Goal: Task Accomplishment & Management: Complete application form

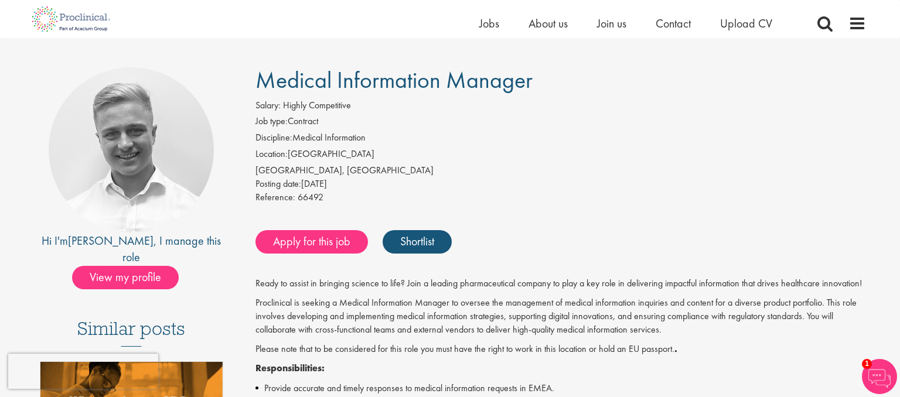
scroll to position [63, 0]
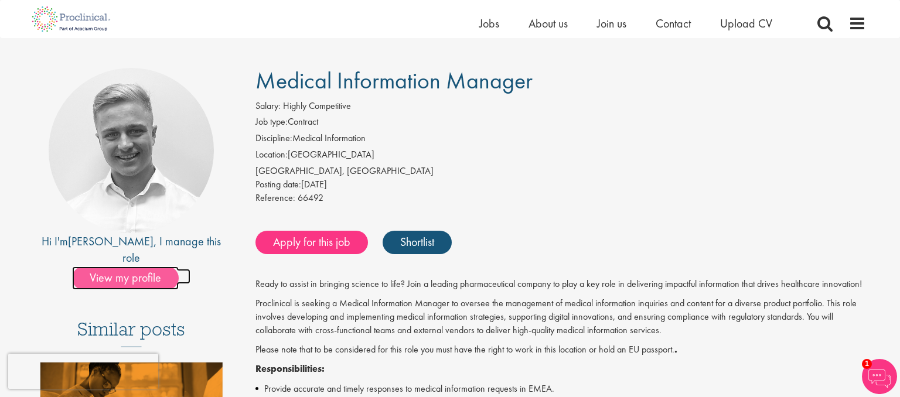
click at [135, 267] on span "View my profile" at bounding box center [125, 278] width 107 height 23
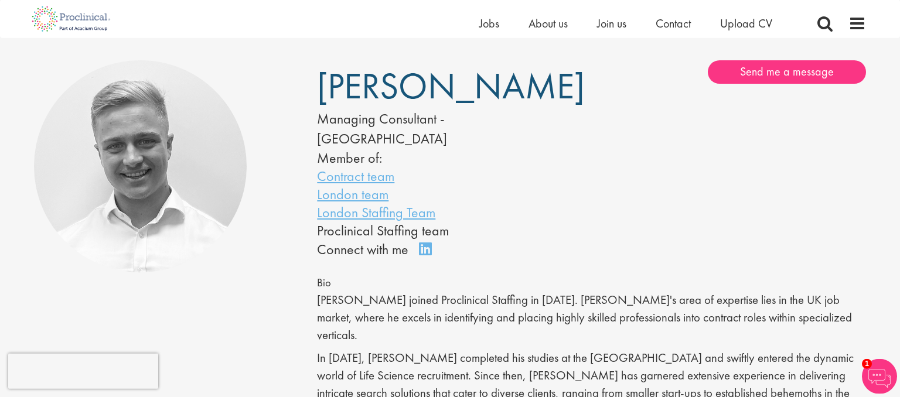
scroll to position [73, 0]
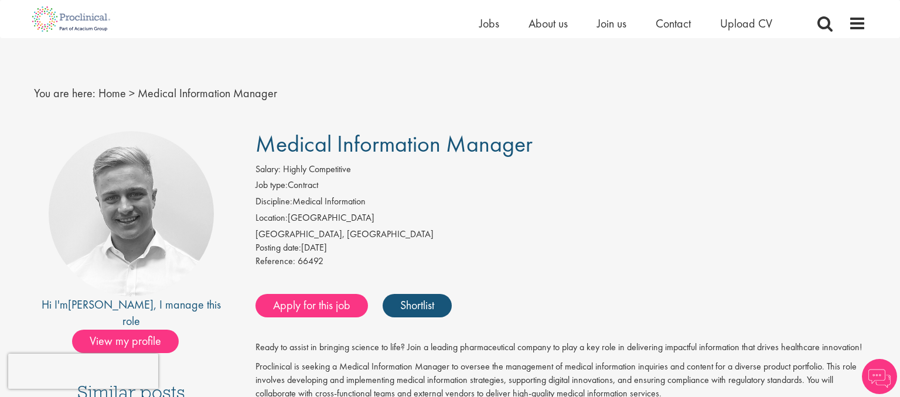
scroll to position [63, 0]
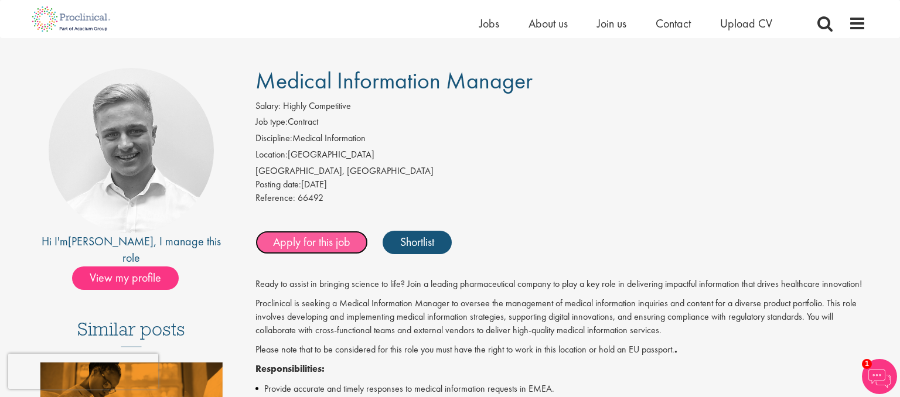
click at [320, 239] on link "Apply for this job" at bounding box center [312, 242] width 113 height 23
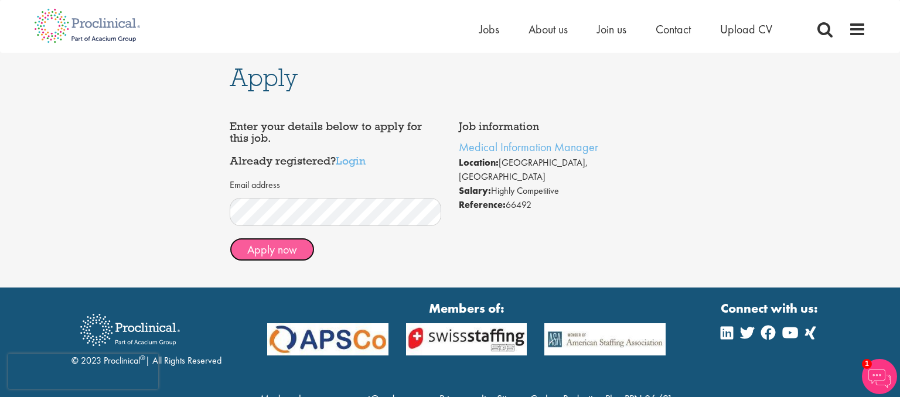
click at [270, 252] on button "Apply now" at bounding box center [272, 249] width 85 height 23
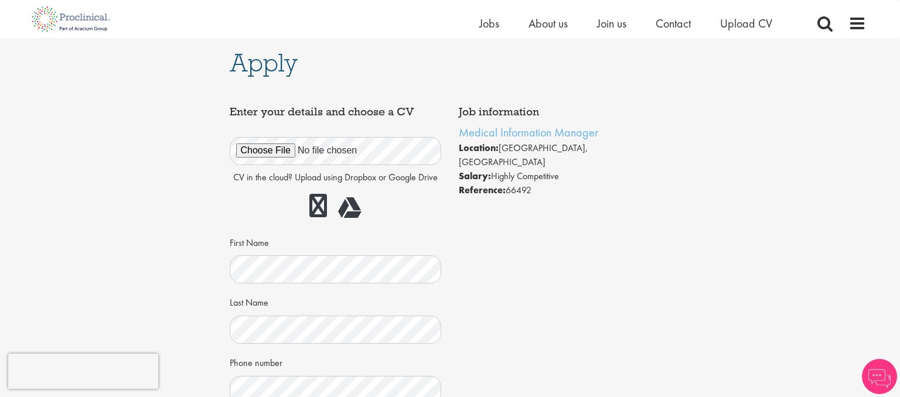
scroll to position [70, 0]
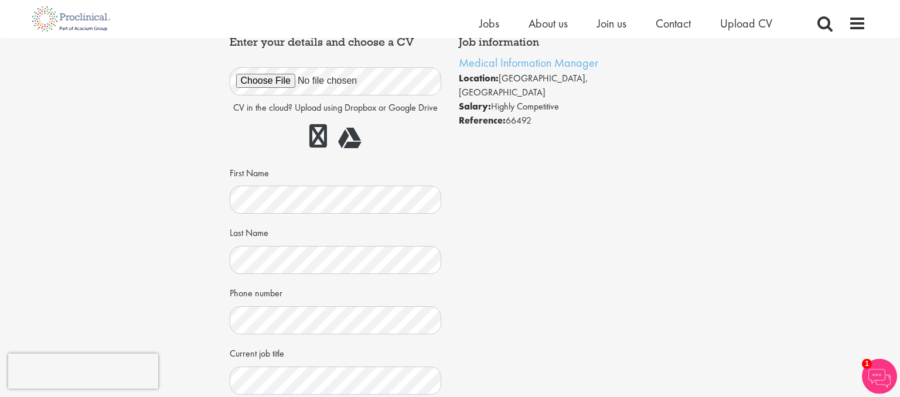
click at [537, 203] on div "Job information Medical Information Manager Location: Zürich, Switzerland Salar…" at bounding box center [450, 264] width 459 height 469
click at [540, 251] on div "Job information Medical Information Manager Location: Zürich, Switzerland Salar…" at bounding box center [450, 264] width 459 height 469
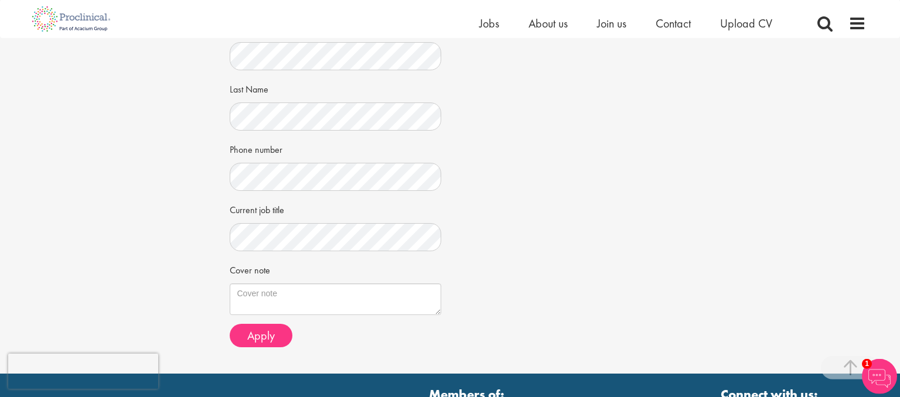
scroll to position [217, 0]
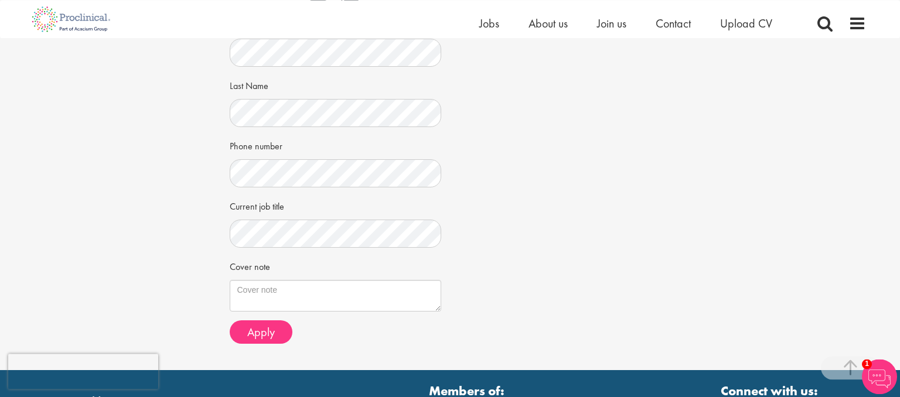
click at [596, 151] on div "Job information Medical Information Manager Location: Zürich, Switzerland Salar…" at bounding box center [450, 117] width 459 height 469
click at [547, 267] on div "Job information Medical Information Manager Location: Zürich, Switzerland Salar…" at bounding box center [450, 117] width 459 height 469
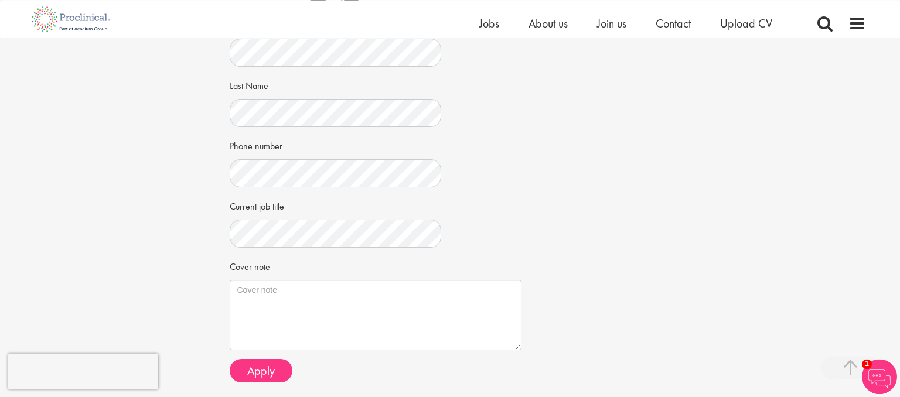
drag, startPoint x: 434, startPoint y: 304, endPoint x: 514, endPoint y: 343, distance: 89.4
click at [514, 343] on textarea "Cover note" at bounding box center [376, 315] width 292 height 70
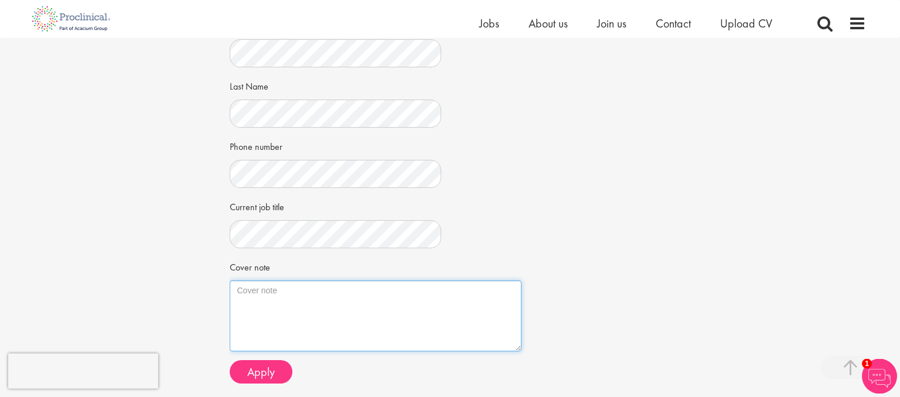
click at [271, 290] on textarea "Cover note" at bounding box center [376, 316] width 292 height 71
paste textarea "Good morning, I'm a pharmacist with over 8 years experience in the fields of vi…"
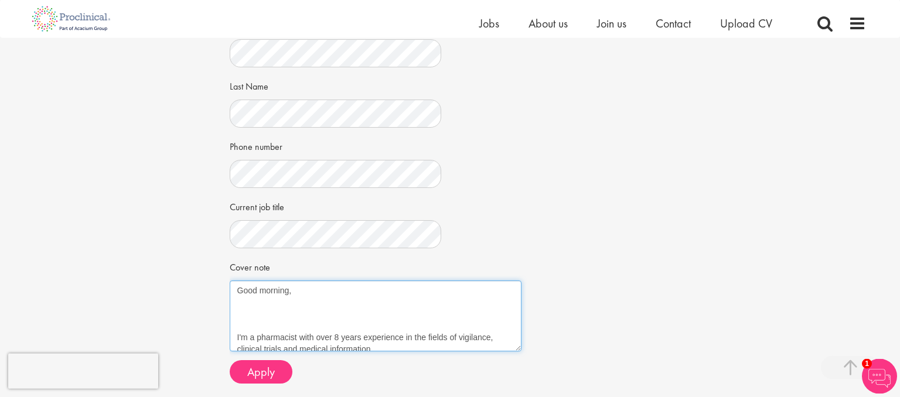
scroll to position [166, 0]
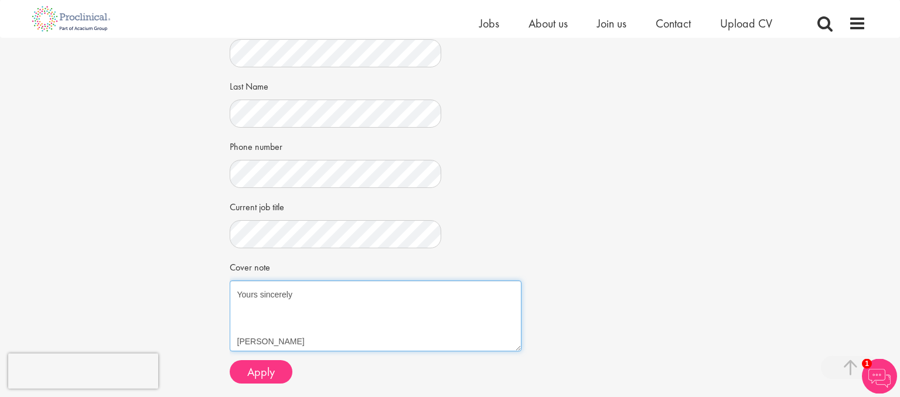
click at [248, 332] on textarea "Good morning, I'm a pharmacist with over 8 years experience in the fields of vi…" at bounding box center [376, 316] width 292 height 71
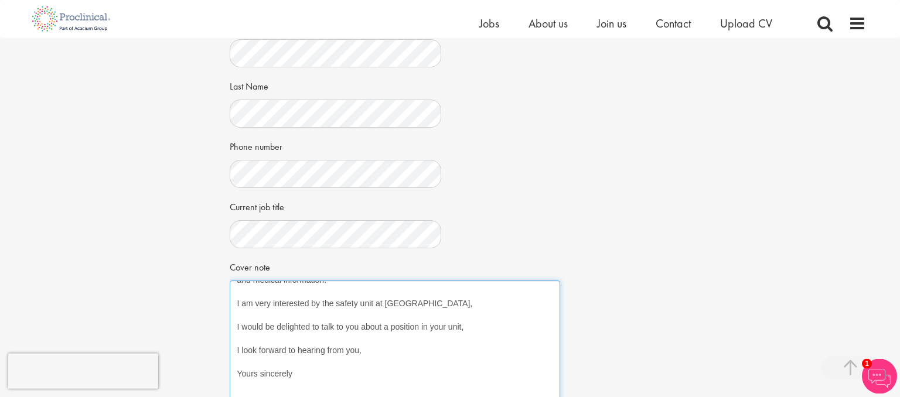
scroll to position [90, 0]
drag, startPoint x: 519, startPoint y: 345, endPoint x: 560, endPoint y: 414, distance: 80.9
click at [560, 397] on textarea "Good morning, I'm a pharmacist with over 8 years experience in the fields of vi…" at bounding box center [395, 350] width 331 height 138
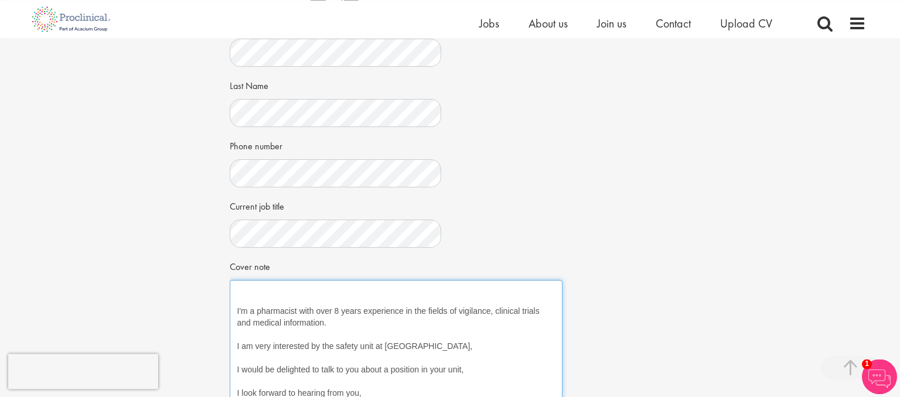
scroll to position [0, 0]
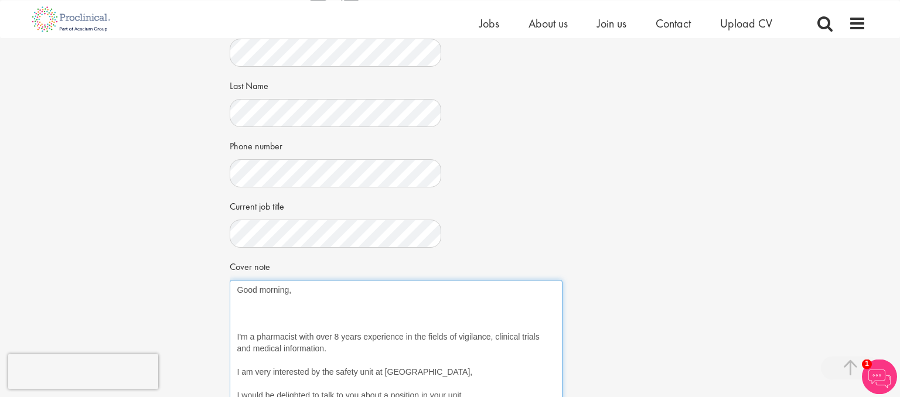
click at [238, 312] on textarea "Good morning, I'm a pharmacist with over 8 years experience in the fields of vi…" at bounding box center [396, 350] width 333 height 141
click at [240, 327] on textarea "Good morning, I'm a pharmacist with over 8 years experience in the fields of vi…" at bounding box center [396, 350] width 333 height 141
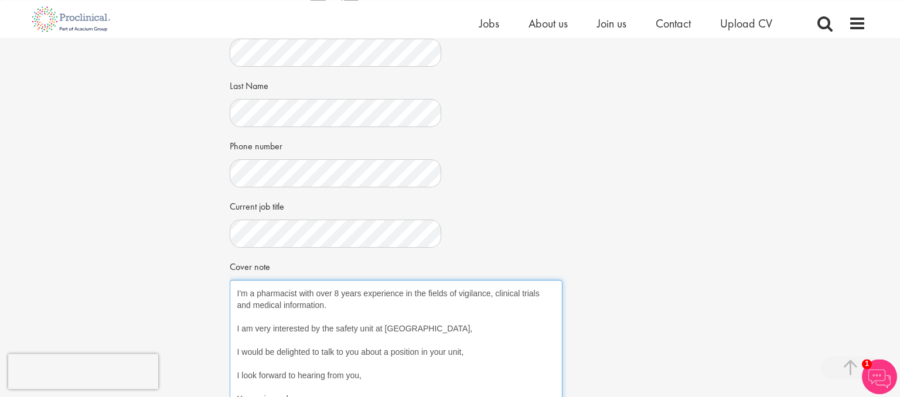
scroll to position [32, 0]
drag, startPoint x: 491, startPoint y: 329, endPoint x: 339, endPoint y: 326, distance: 152.4
click at [339, 326] on textarea "Good morning, I'm a pharmacist with over 8 years experience in the fields of vi…" at bounding box center [396, 350] width 333 height 141
click at [468, 353] on textarea "Good morning, I'm a pharmacist with over 8 years experience in the fields of vi…" at bounding box center [396, 350] width 333 height 141
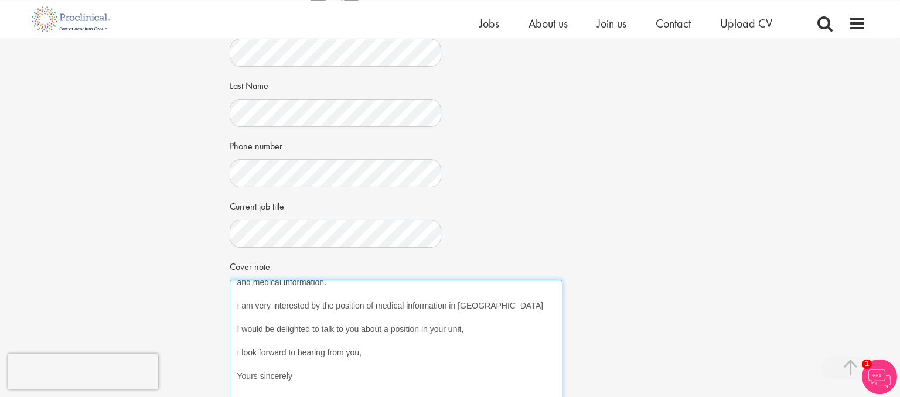
click at [303, 373] on textarea "Good morning, I'm a pharmacist with over 8 years experience in the fields of vi…" at bounding box center [396, 350] width 333 height 141
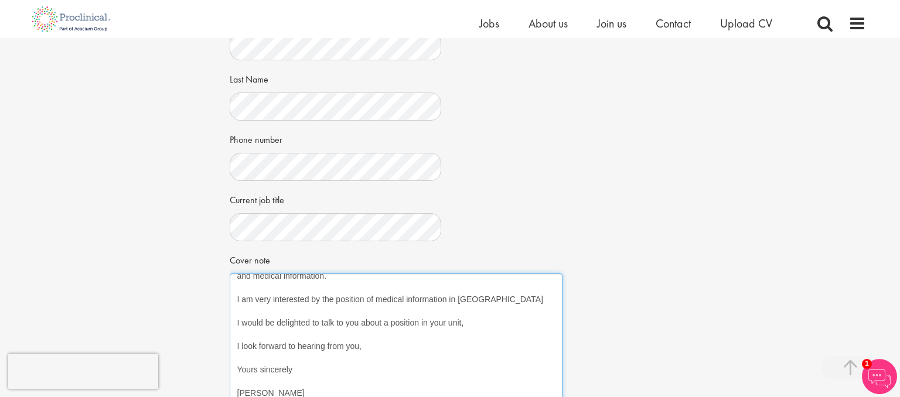
click at [486, 297] on textarea "Good morning, I'm a pharmacist with over 8 years experience in the fields of vi…" at bounding box center [396, 344] width 333 height 141
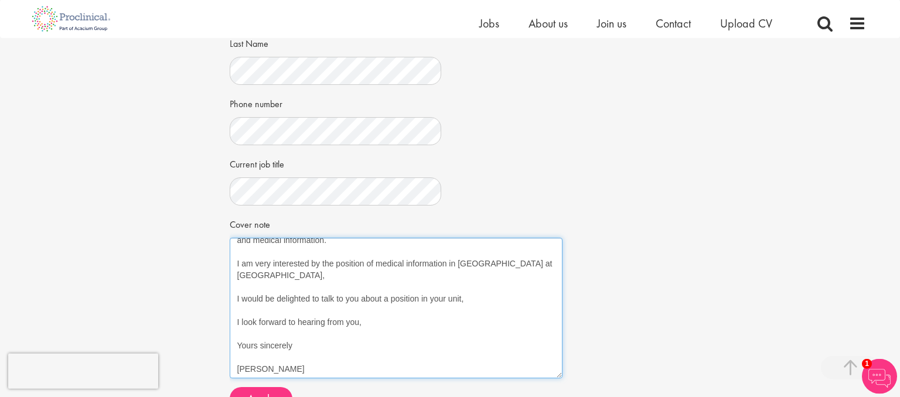
scroll to position [260, 0]
click at [444, 264] on textarea "Good morning, I'm a pharmacist with over 8 years experience in the fields of vi…" at bounding box center [396, 307] width 333 height 141
type textarea "Good morning, I'm a pharmacist with over 8 years experience in the fields of vi…"
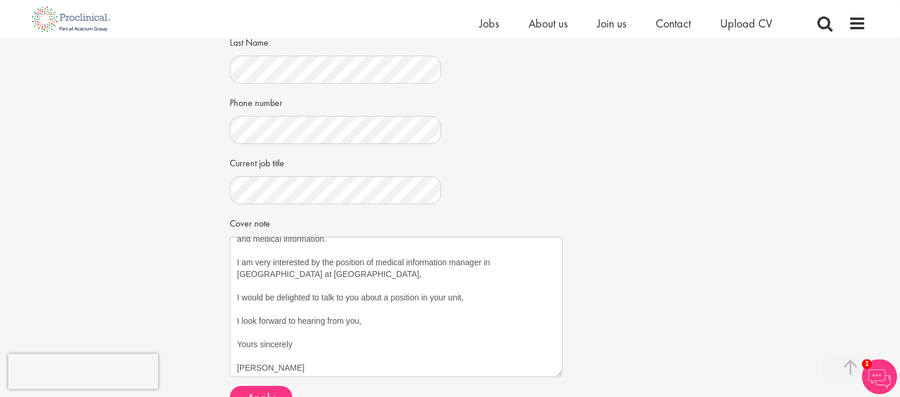
click at [526, 171] on div "Job information Medical Information Manager Location: Zürich, Switzerland Salar…" at bounding box center [450, 129] width 459 height 578
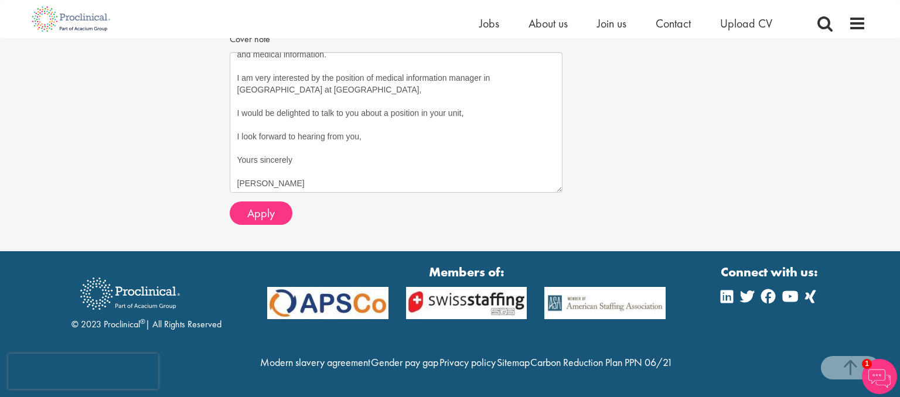
scroll to position [470, 0]
click at [257, 206] on span "Apply" at bounding box center [261, 213] width 28 height 15
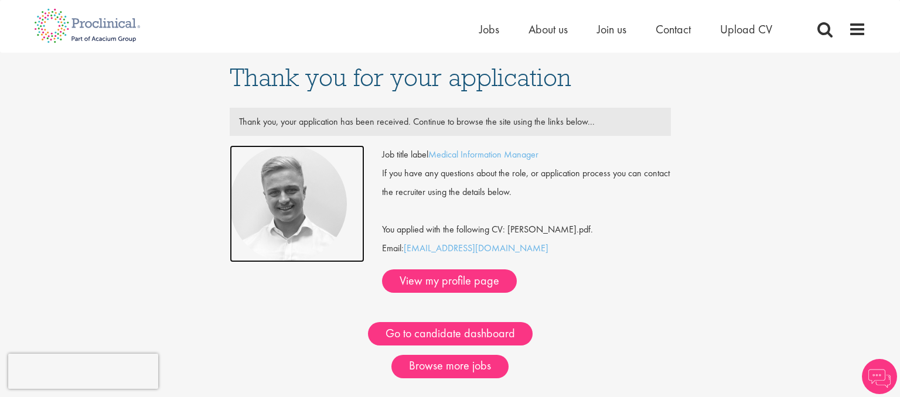
click at [282, 205] on img at bounding box center [288, 203] width 117 height 117
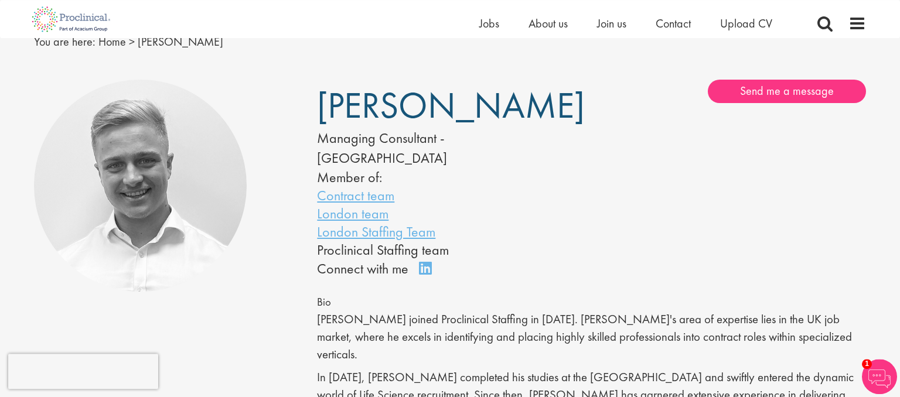
scroll to position [50, 0]
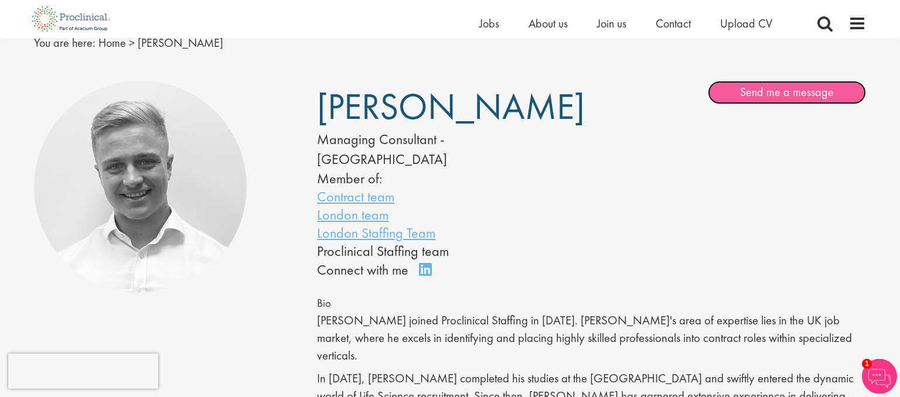
click at [761, 93] on link "Send me a message" at bounding box center [787, 92] width 158 height 23
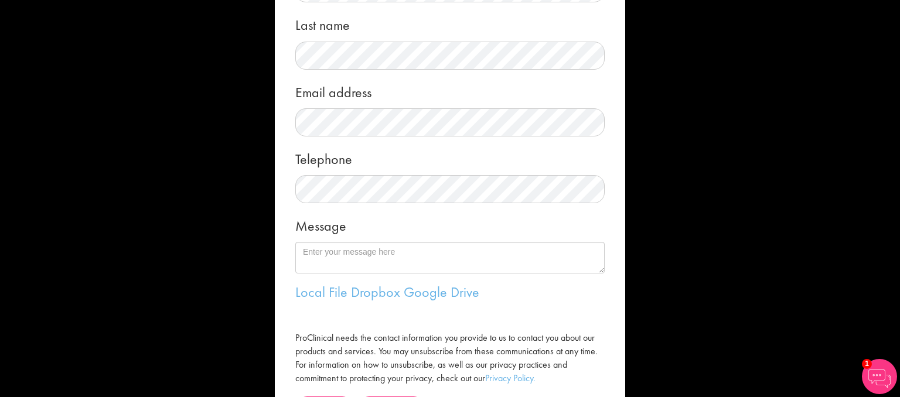
scroll to position [207, 0]
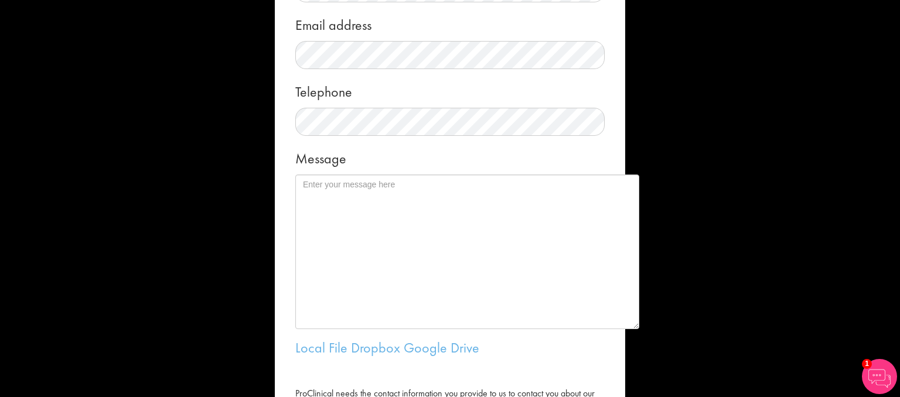
drag, startPoint x: 601, startPoint y: 200, endPoint x: 635, endPoint y: 324, distance: 127.7
click at [635, 324] on textarea "Message" at bounding box center [467, 252] width 344 height 155
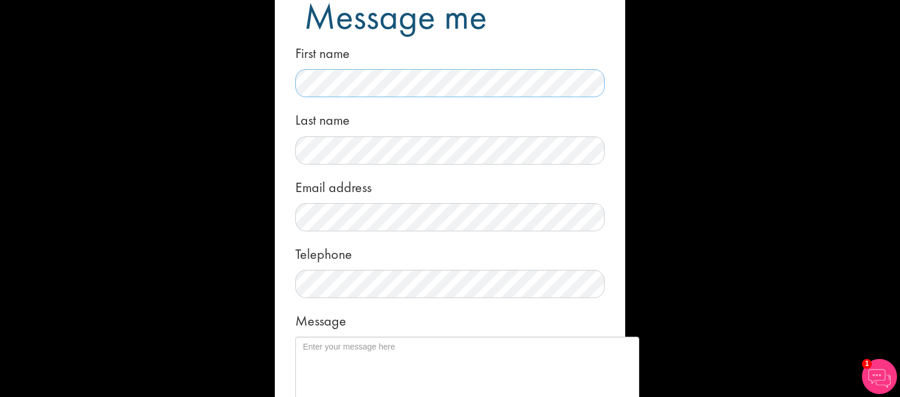
scroll to position [49, 0]
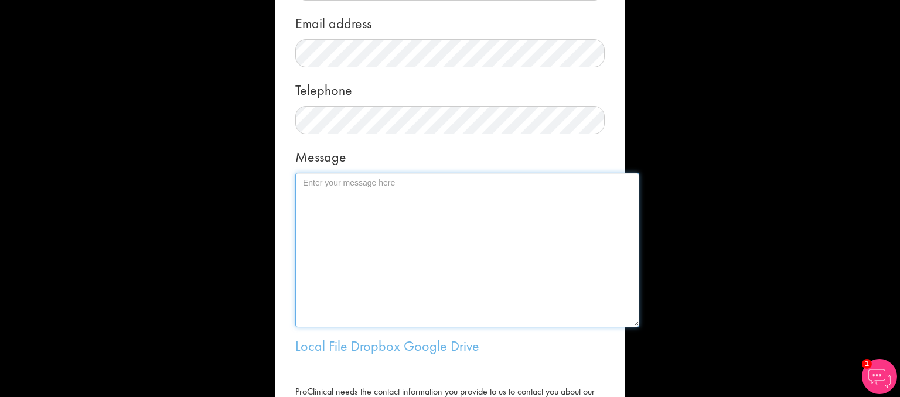
scroll to position [210, 0]
click at [373, 186] on textarea "Message" at bounding box center [467, 249] width 344 height 155
paste textarea "LOREMI Dolorsi <ametcon.adipis@eli.se> 30 doe 4422 25:87 T inc Utla Et. Dolore,…"
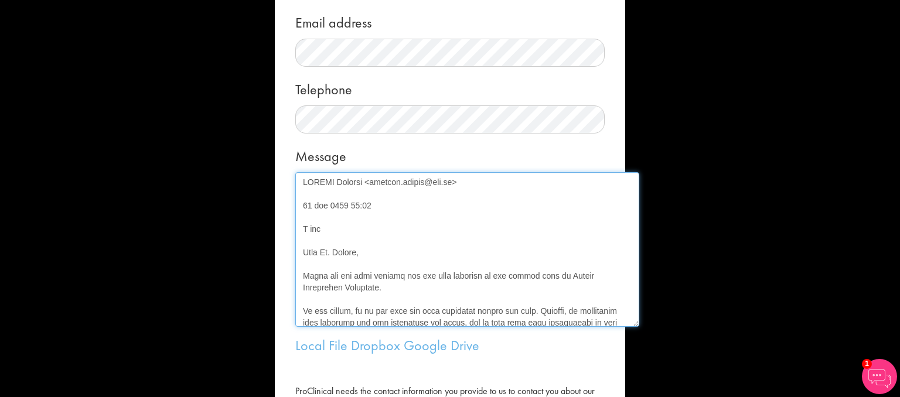
scroll to position [634, 0]
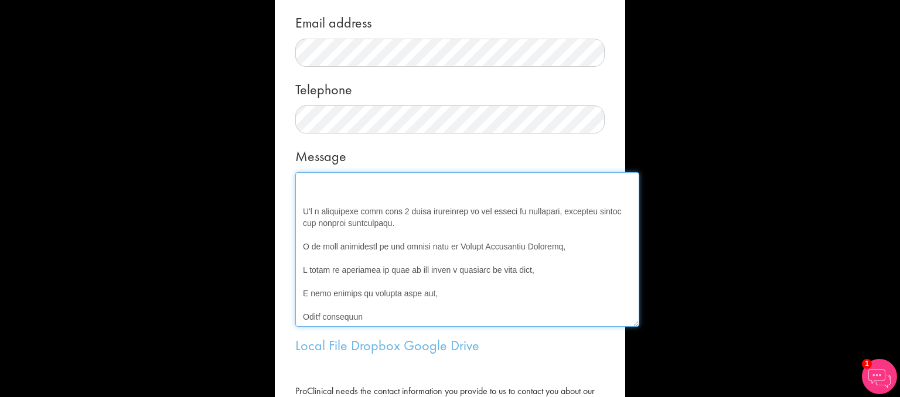
click at [331, 208] on textarea "Message" at bounding box center [467, 249] width 344 height 155
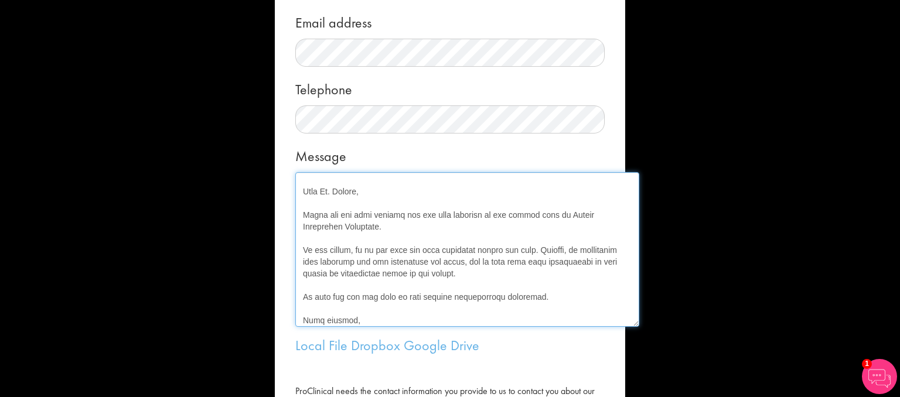
scroll to position [0, 0]
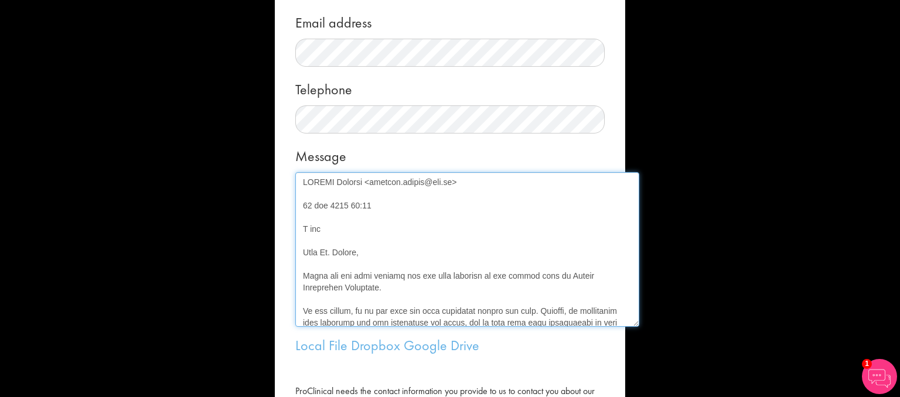
drag, startPoint x: 323, startPoint y: 258, endPoint x: 285, endPoint y: 149, distance: 115.5
click at [295, 172] on textarea "Message" at bounding box center [467, 249] width 344 height 155
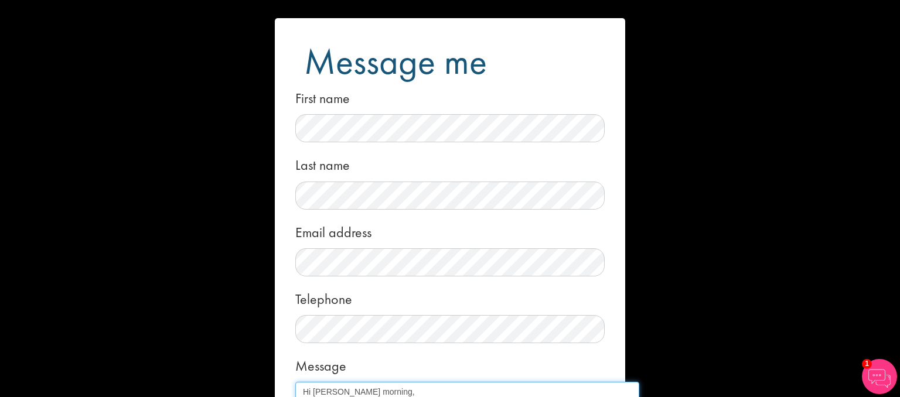
scroll to position [73, 0]
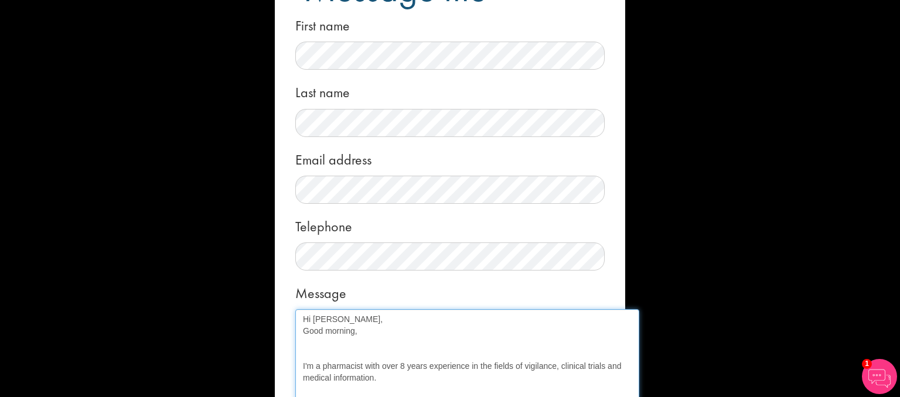
drag, startPoint x: 362, startPoint y: 335, endPoint x: 299, endPoint y: 336, distance: 63.3
click at [299, 336] on textarea "Hi [PERSON_NAME], Good morning, I'm a pharmacist with over 8 years experience i…" at bounding box center [467, 386] width 344 height 155
click at [308, 353] on textarea "Hi [PERSON_NAME], I'm a pharmacist with over 8 years experience in the fields o…" at bounding box center [467, 386] width 344 height 155
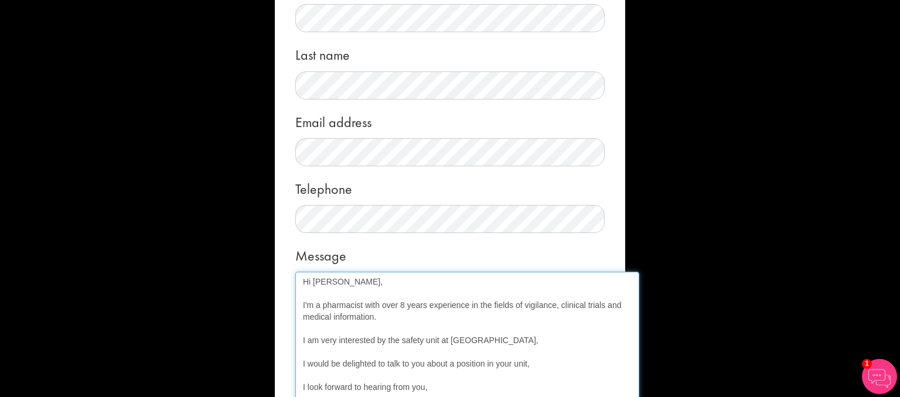
scroll to position [114, 0]
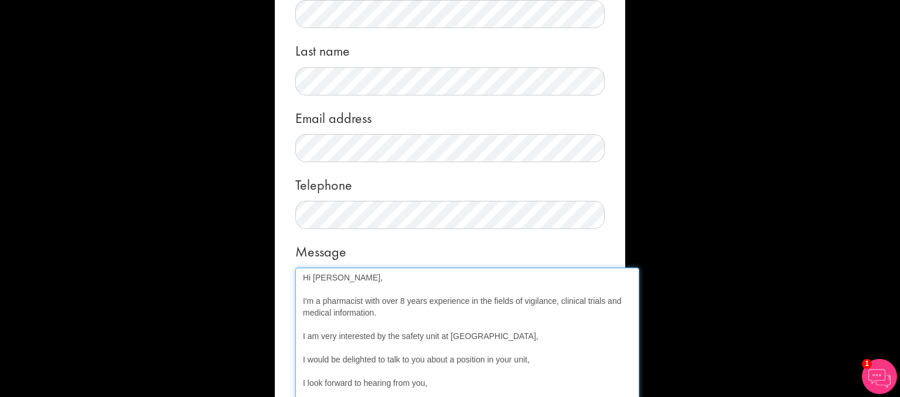
click at [524, 302] on textarea "Hi [PERSON_NAME], I'm a pharmacist with over 8 years experience in the fields o…" at bounding box center [467, 345] width 344 height 155
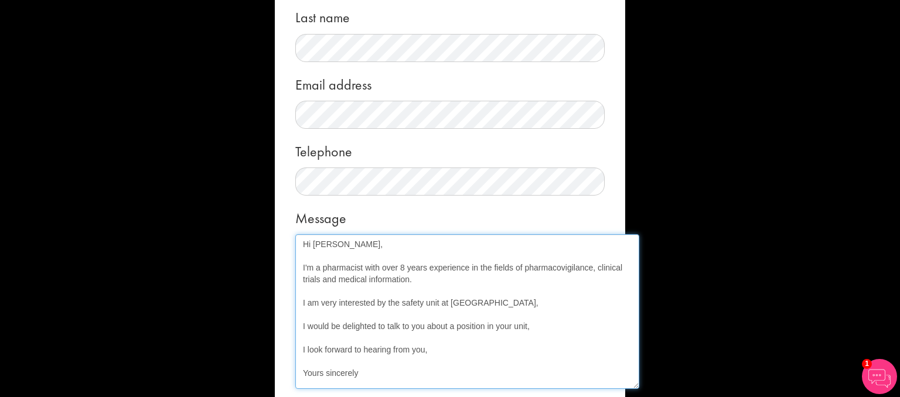
scroll to position [153, 0]
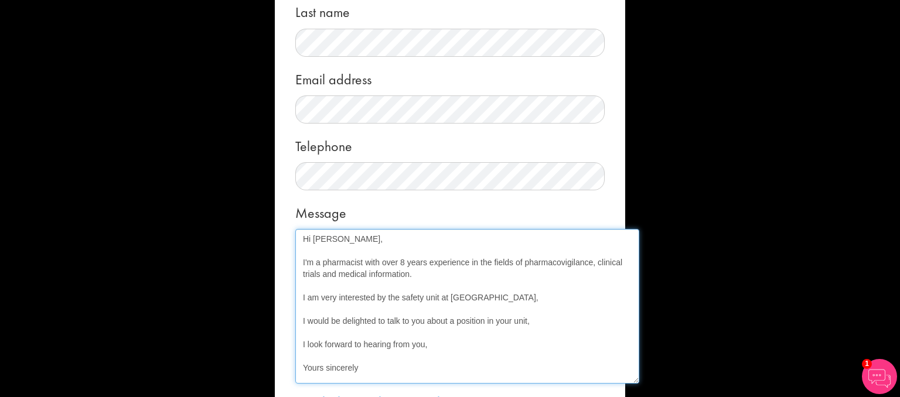
drag, startPoint x: 557, startPoint y: 301, endPoint x: 389, endPoint y: 295, distance: 168.3
click at [389, 295] on textarea "Hi [PERSON_NAME], I'm a pharmacist with over 8 years experience in the fields o…" at bounding box center [467, 306] width 344 height 155
click at [386, 297] on textarea "Hi [PERSON_NAME], I'm a pharmacist with over 8 years experience in the fields o…" at bounding box center [467, 306] width 344 height 155
click at [447, 295] on textarea "Hi [PERSON_NAME], I'm a pharmacist with over 8 years experience in the fields o…" at bounding box center [467, 306] width 344 height 155
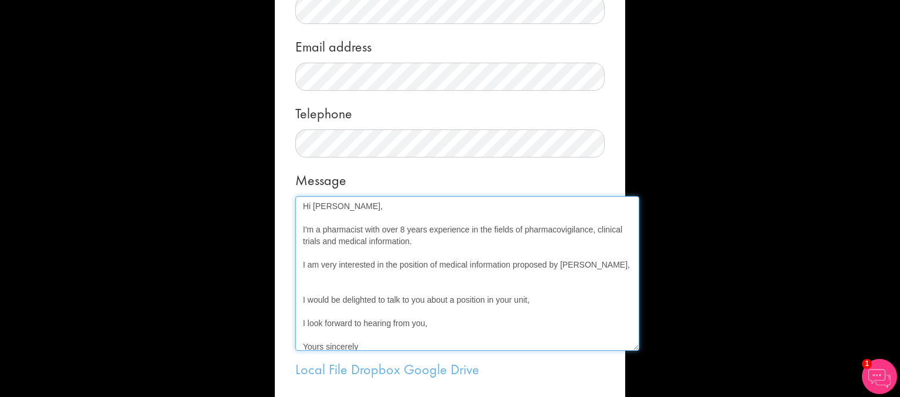
scroll to position [5, 0]
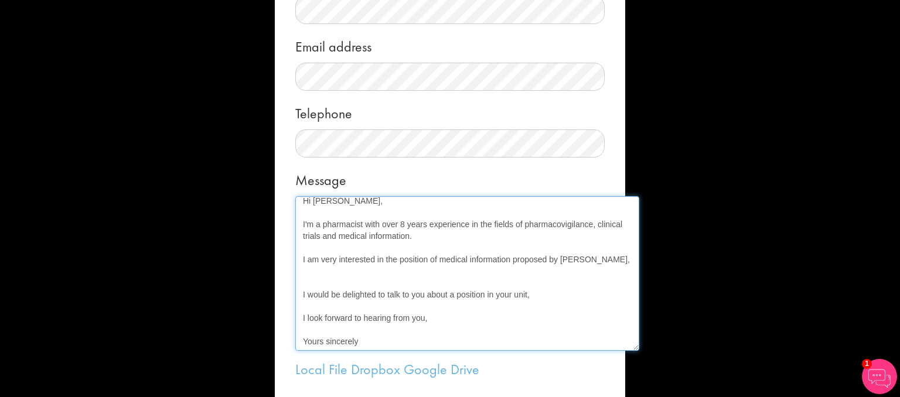
drag, startPoint x: 533, startPoint y: 297, endPoint x: 298, endPoint y: 297, distance: 235.6
click at [298, 297] on textarea "Hi [PERSON_NAME], I'm a pharmacist with over 8 years experience in the fields o…" at bounding box center [467, 273] width 344 height 155
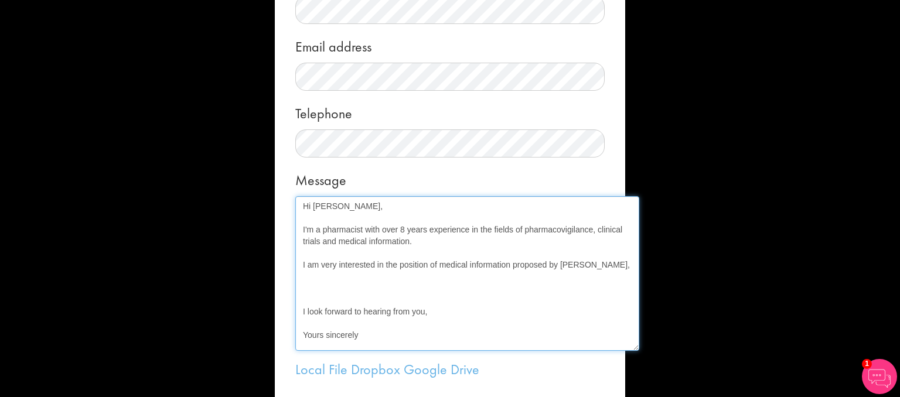
scroll to position [0, 0]
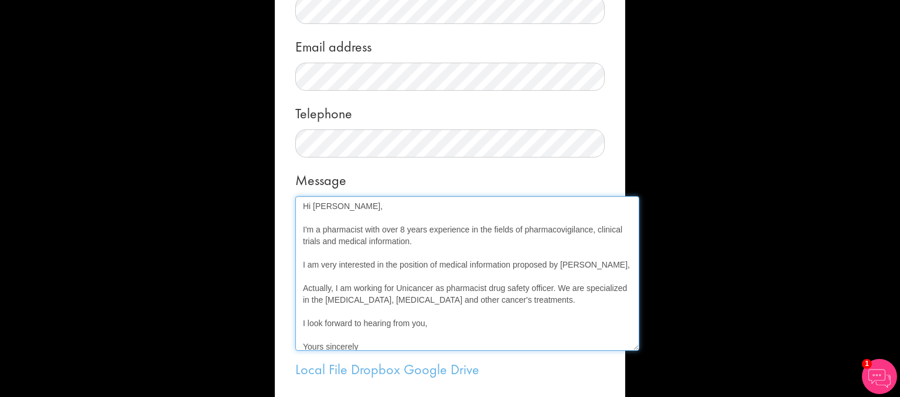
drag, startPoint x: 440, startPoint y: 325, endPoint x: 302, endPoint y: 324, distance: 138.3
click at [302, 324] on textarea "Hi [PERSON_NAME], I'm a pharmacist with over 8 years experience in the fields o…" at bounding box center [467, 273] width 344 height 155
drag, startPoint x: 351, startPoint y: 329, endPoint x: 301, endPoint y: 322, distance: 50.9
click at [301, 322] on textarea "Hi [PERSON_NAME], I'm a pharmacist with over 8 years experience in the fields o…" at bounding box center [467, 273] width 344 height 155
paste textarea "will be delighted to discuss with you and to give you more information about me,"
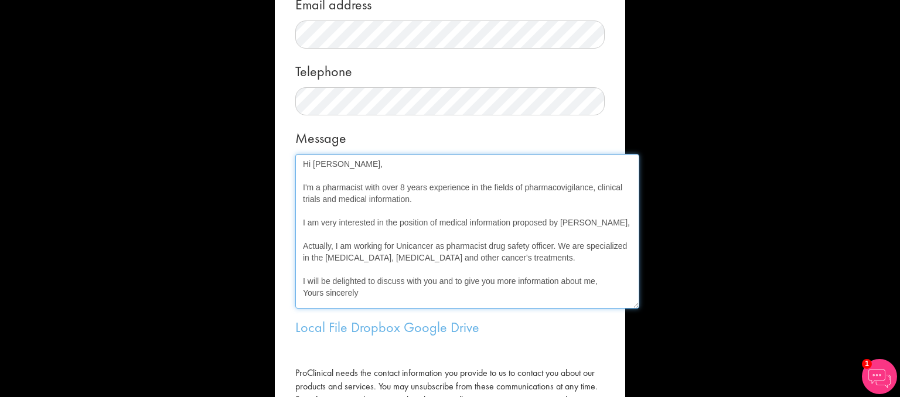
scroll to position [230, 0]
click at [601, 281] on textarea "Hi [PERSON_NAME], I'm a pharmacist with over 8 years experience in the fields o…" at bounding box center [467, 229] width 344 height 155
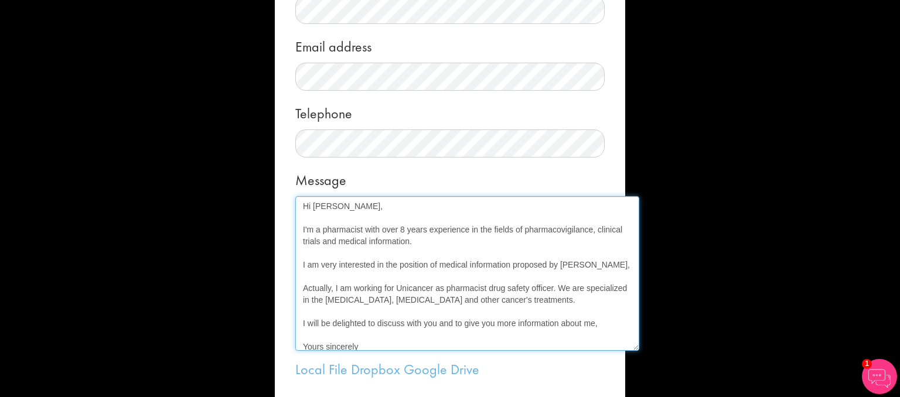
scroll to position [5, 0]
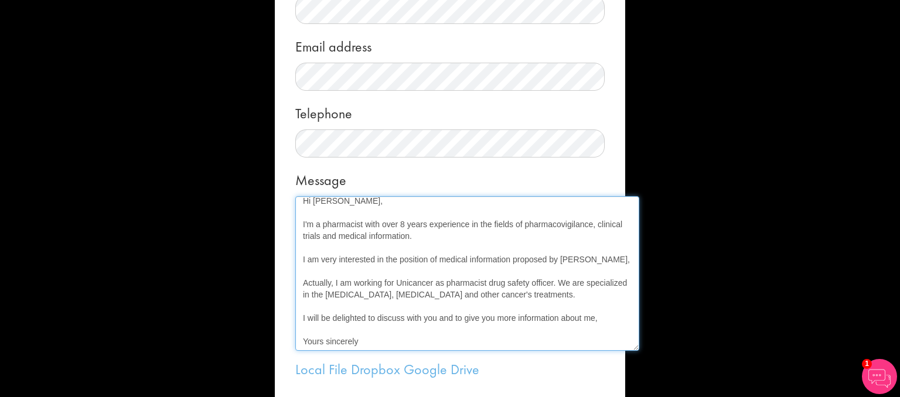
click at [372, 346] on textarea "Hi [PERSON_NAME], I'm a pharmacist with over 8 years experience in the fields o…" at bounding box center [467, 273] width 344 height 155
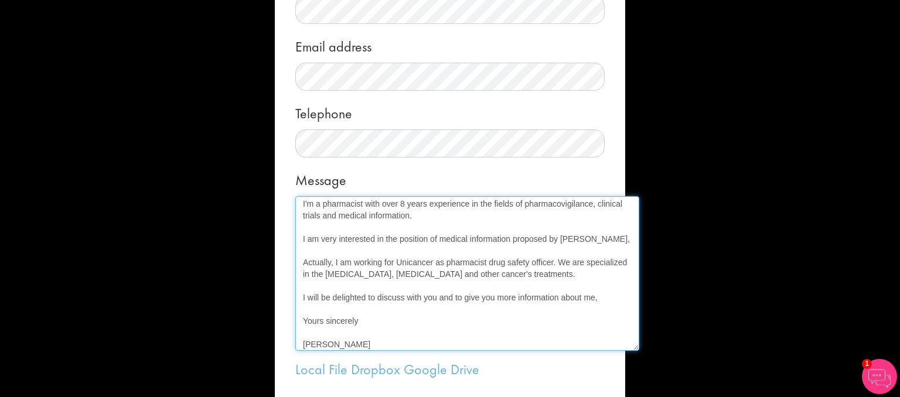
scroll to position [331, 0]
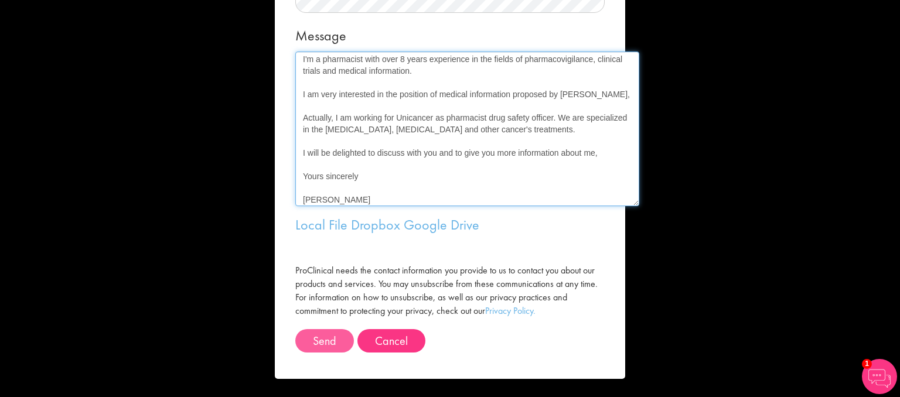
type textarea "Hi [PERSON_NAME], I'm a pharmacist with over 8 years experience in the fields o…"
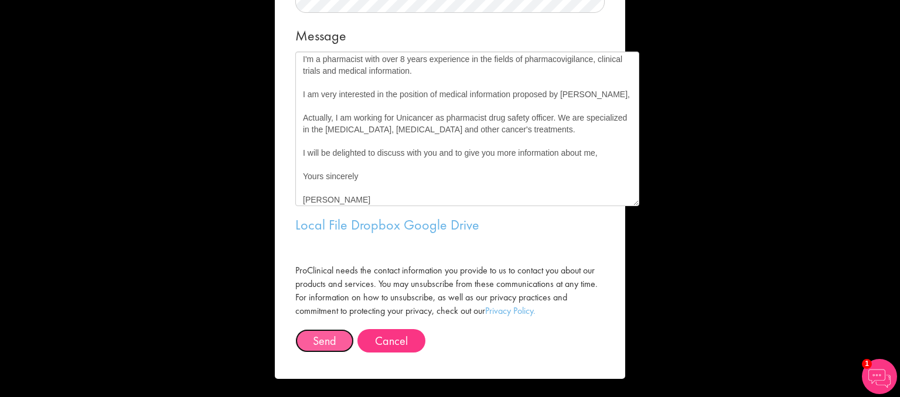
click at [320, 341] on button "Send" at bounding box center [324, 340] width 59 height 23
